Goal: Navigation & Orientation: Find specific page/section

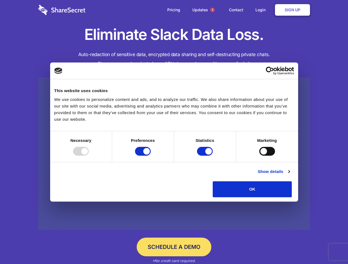
click at [89, 156] on div at bounding box center [81, 151] width 16 height 9
click at [151, 156] on input "Preferences" at bounding box center [143, 151] width 16 height 9
checkbox input "false"
click at [205, 156] on input "Statistics" at bounding box center [205, 151] width 16 height 9
checkbox input "false"
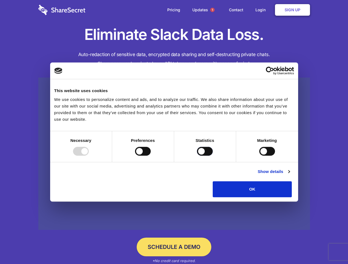
checkbox input "false"
click at [259, 156] on input "Marketing" at bounding box center [267, 151] width 16 height 9
checkbox input "true"
click at [289, 175] on link "Show details" at bounding box center [273, 171] width 32 height 7
click at [0, 0] on div "Necessary cookies help make a website usable by enabling basic functions like p…" at bounding box center [0, 0] width 0 height 0
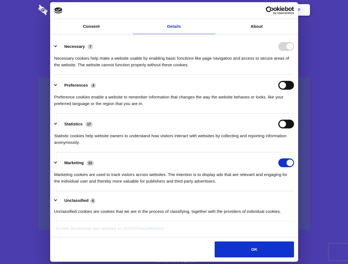
click at [212, 10] on span "1" at bounding box center [212, 10] width 4 height 4
